Goal: Find specific page/section: Find specific page/section

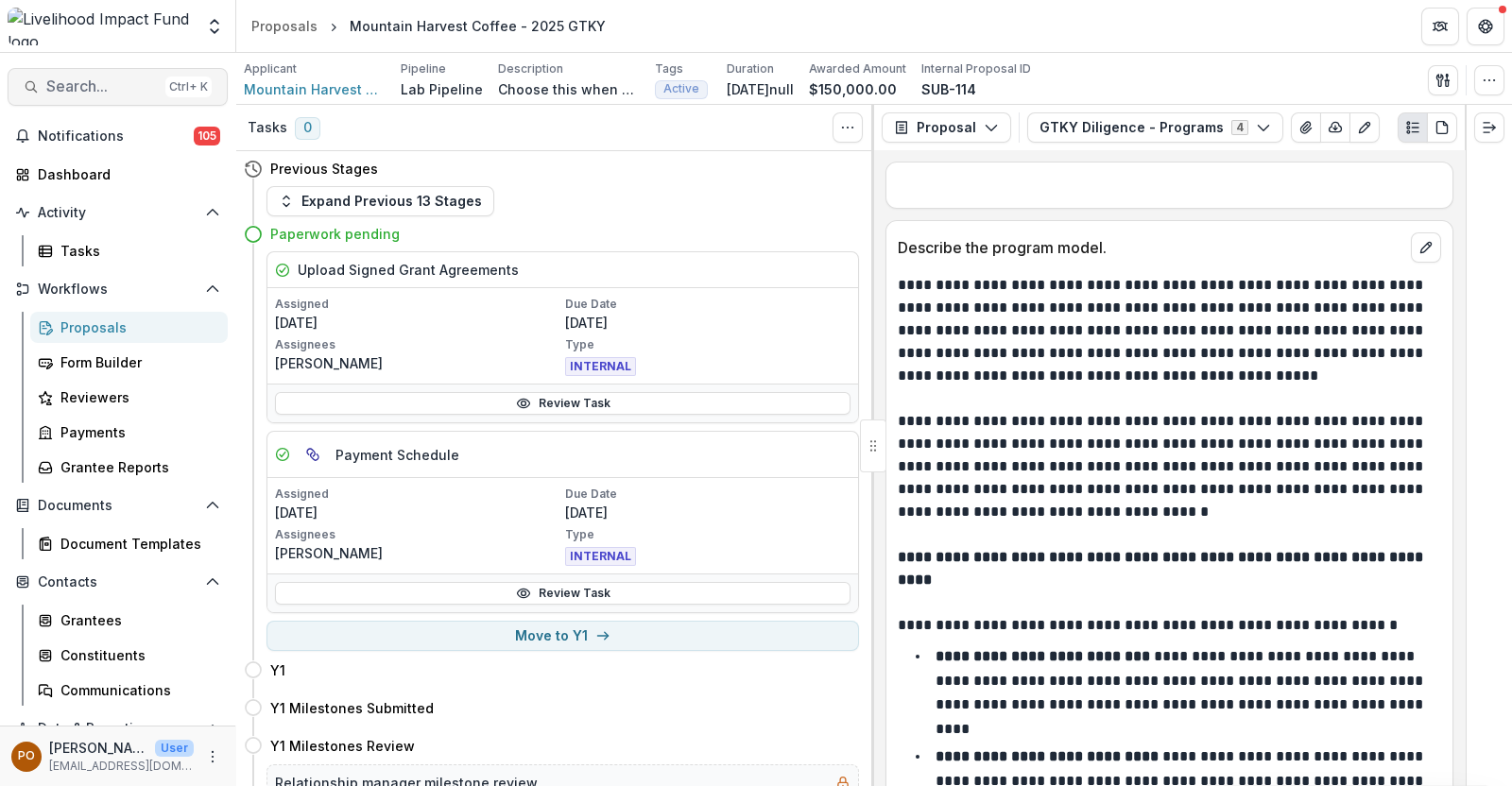
click at [111, 81] on span "Search..." at bounding box center [101, 86] width 111 height 18
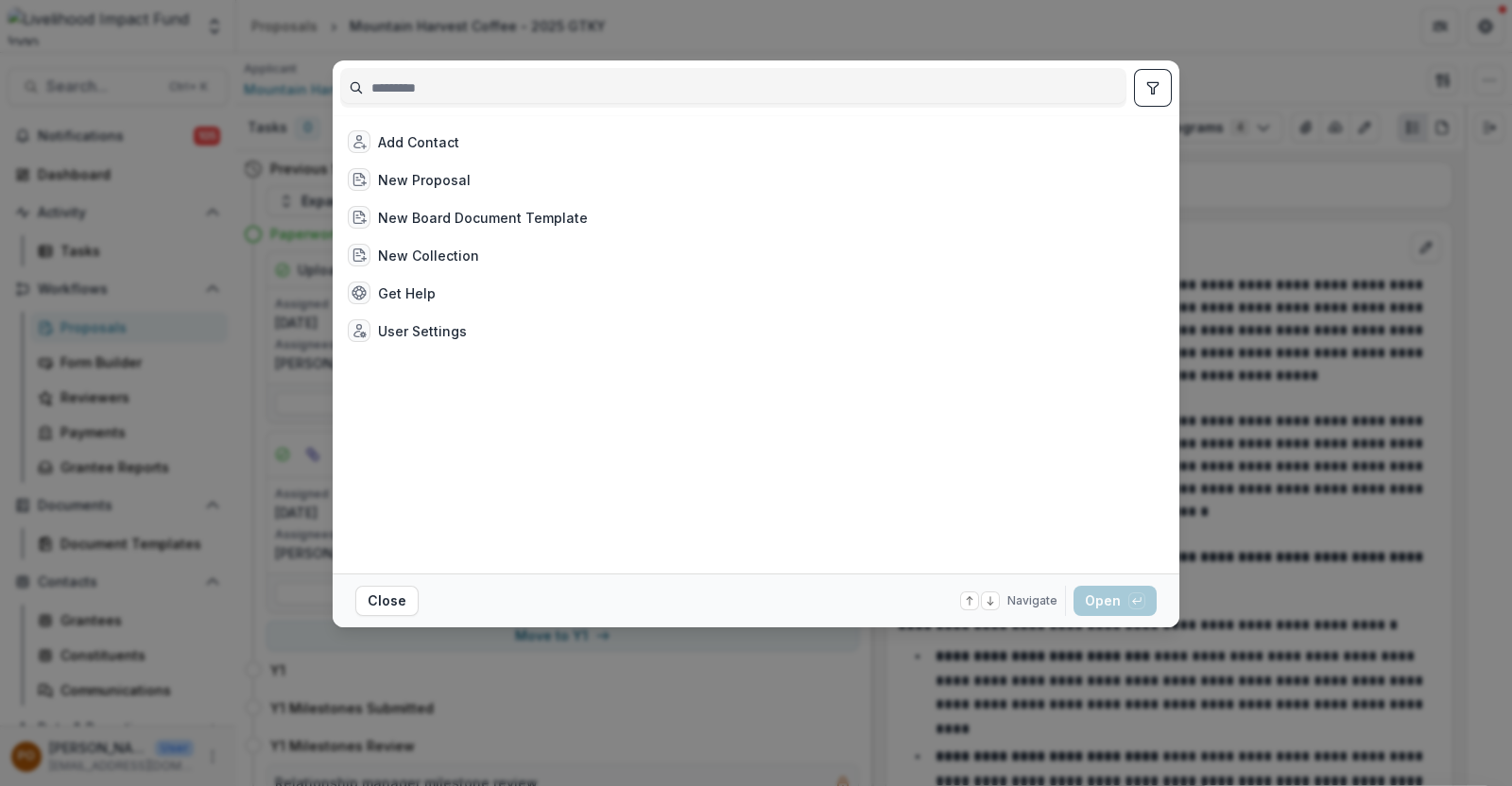
click at [396, 81] on input at bounding box center [733, 87] width 784 height 30
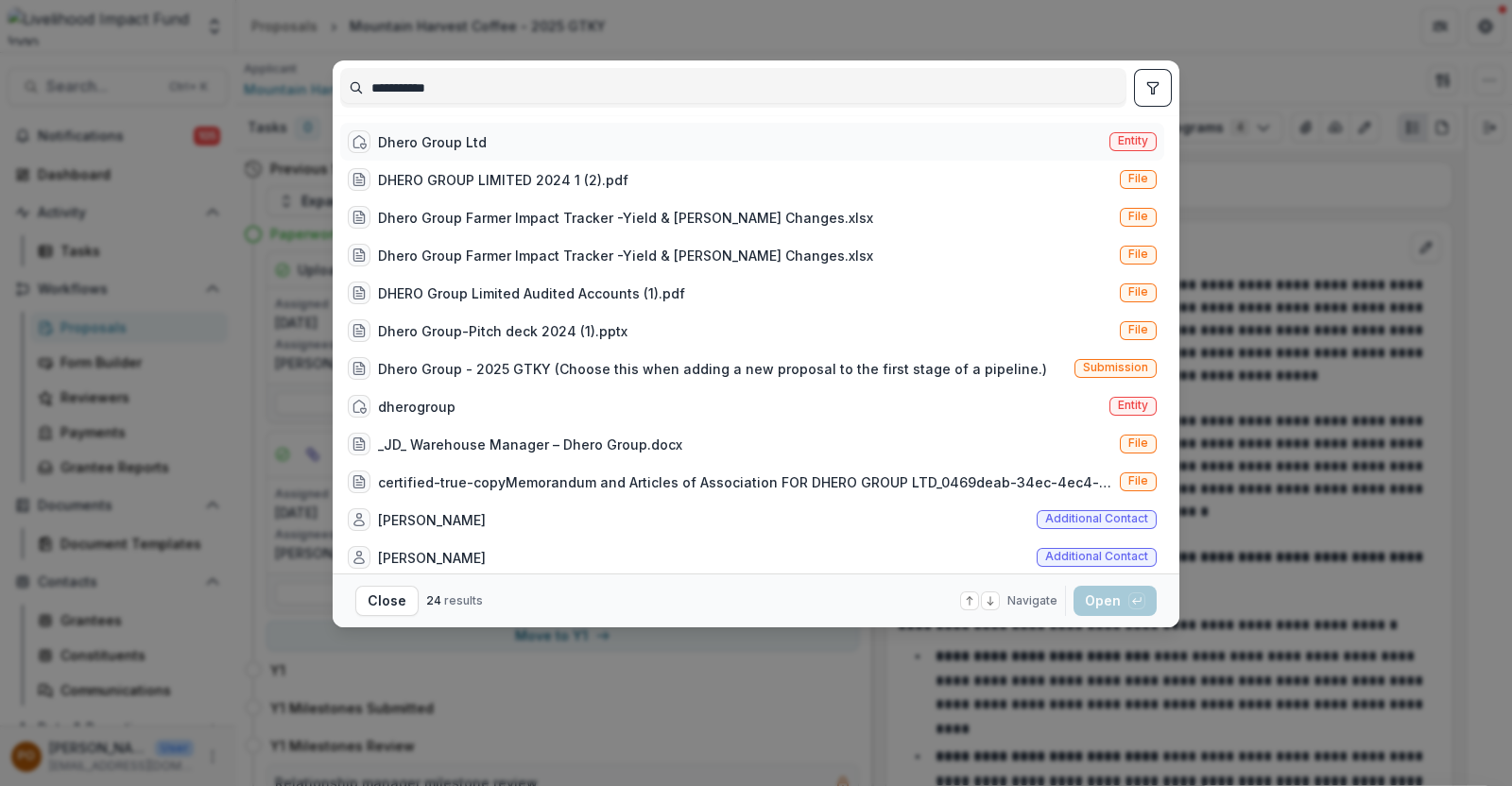
type input "**********"
click at [403, 143] on div "Dhero Group Ltd" at bounding box center [432, 142] width 109 height 20
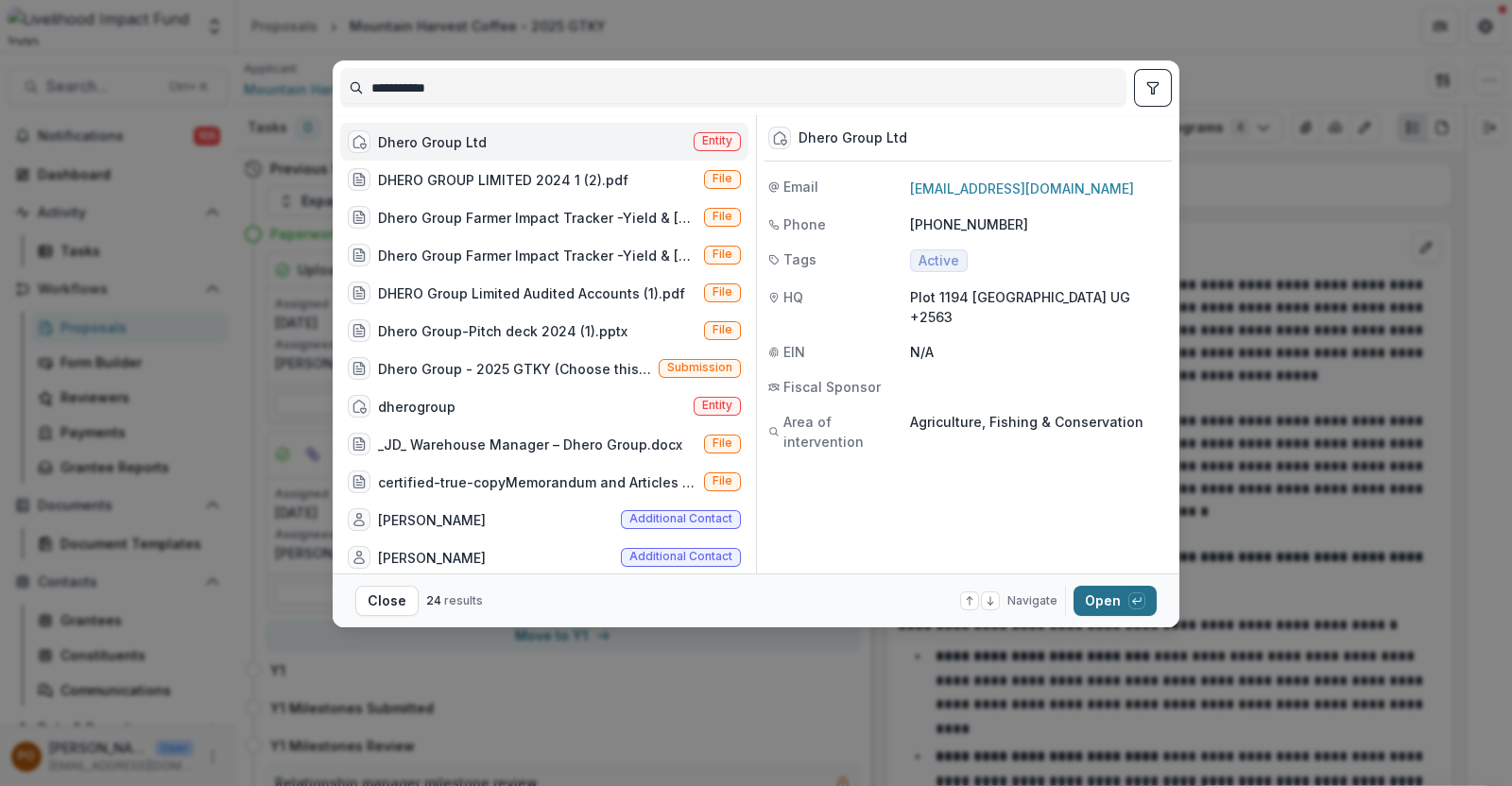
click at [1096, 597] on button "Open with enter key" at bounding box center [1115, 601] width 83 height 30
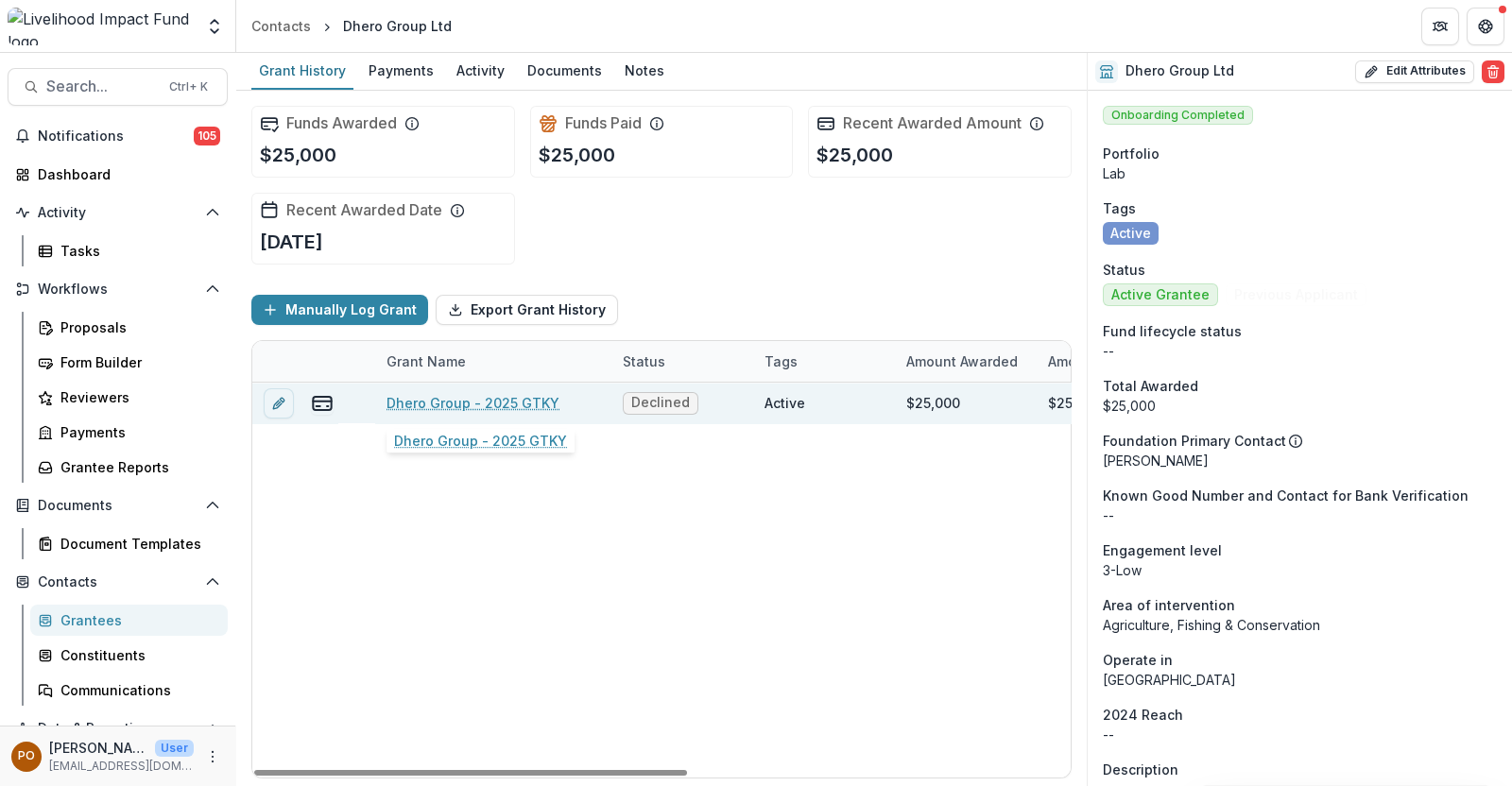
click at [523, 394] on link "Dhero Group - 2025 GTKY" at bounding box center [472, 403] width 173 height 20
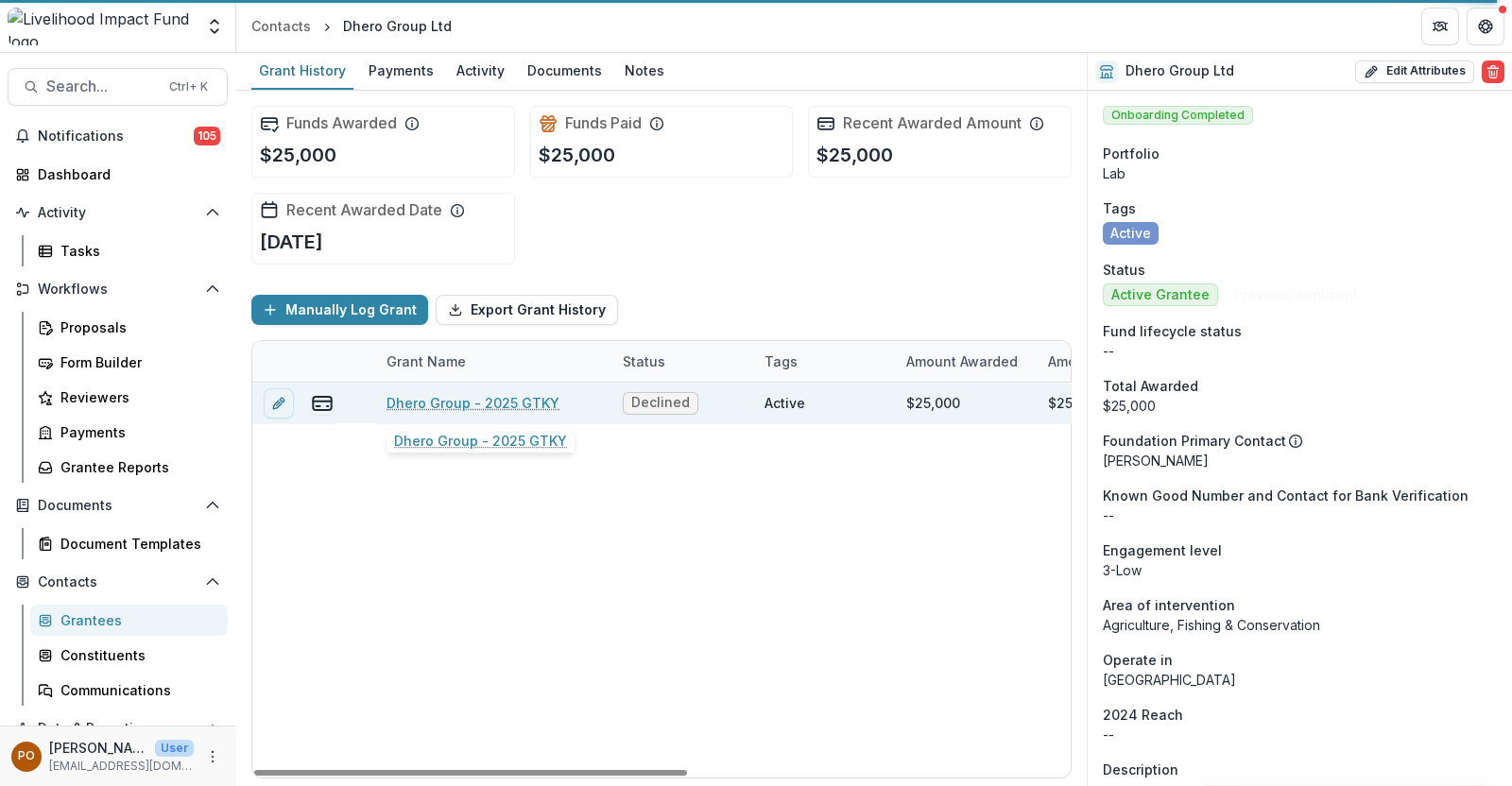
click at [523, 394] on link "Dhero Group - 2025 GTKY" at bounding box center [472, 403] width 173 height 20
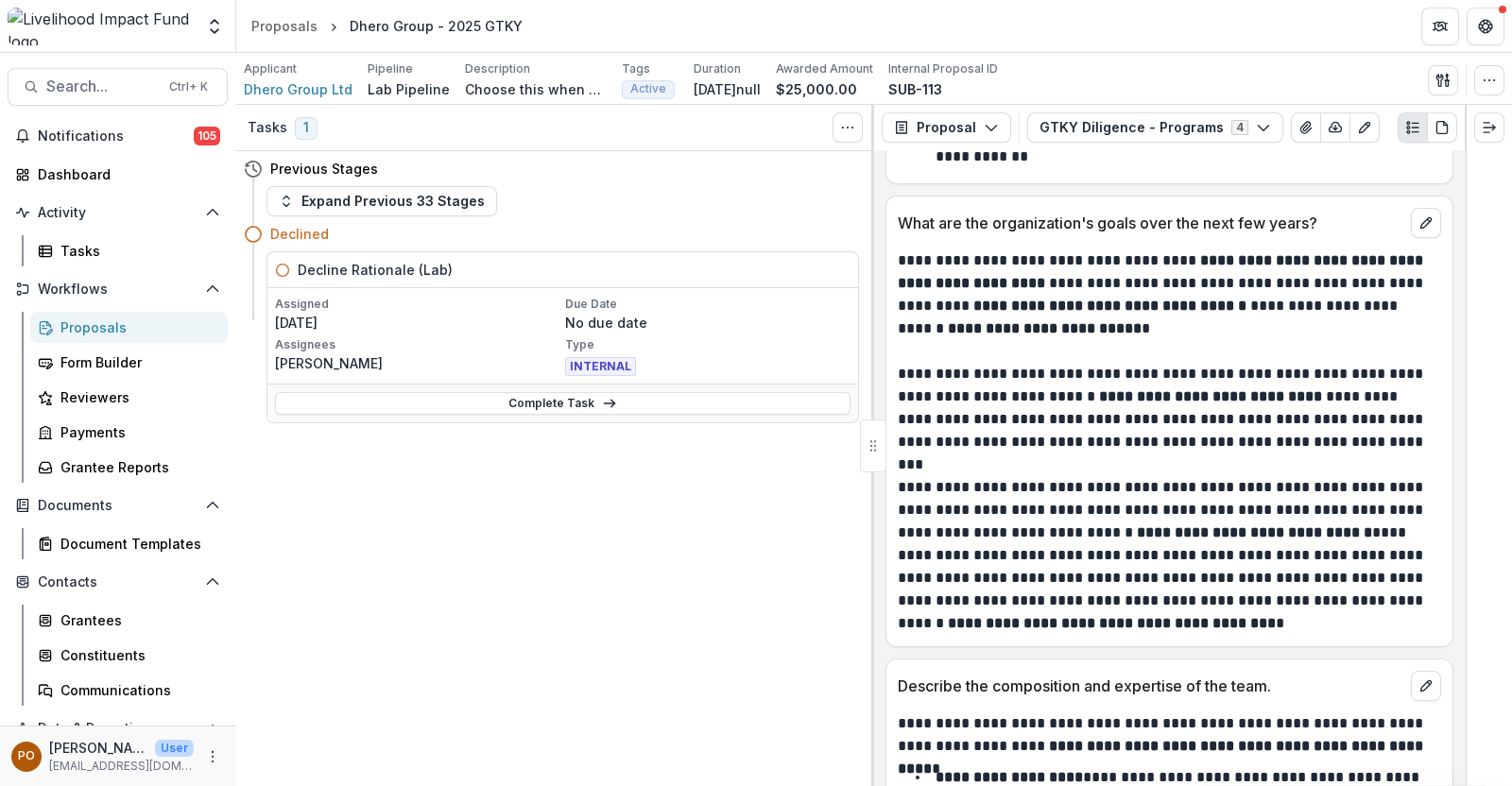
scroll to position [4966, 0]
